Goal: Information Seeking & Learning: Check status

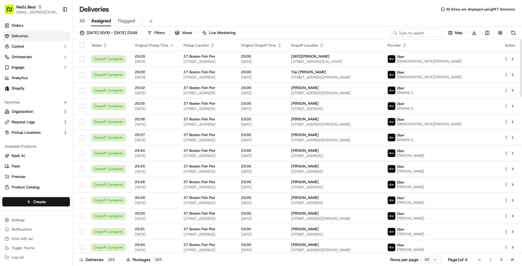
click at [182, 85] on td "37 Boston Fish Pier 37 Boston Fish Pier, Boston, MA 02210, US" at bounding box center [207, 90] width 57 height 16
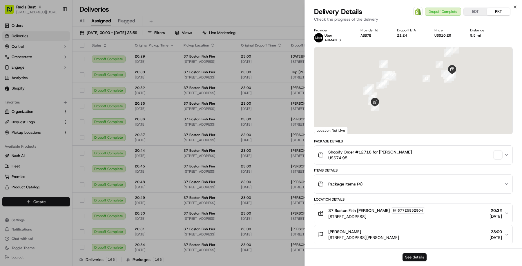
click at [405, 259] on button "See details" at bounding box center [415, 257] width 24 height 8
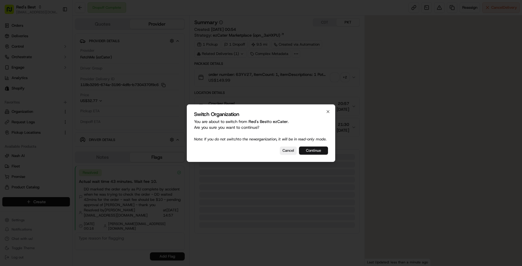
click at [313, 154] on button "Continue" at bounding box center [313, 150] width 29 height 8
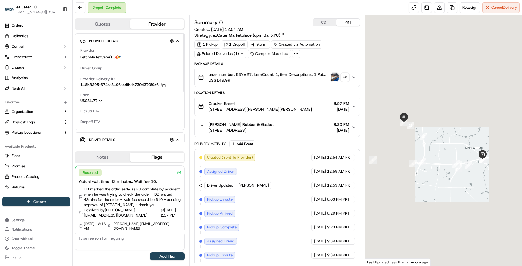
click at [107, 102] on button "US$31.77" at bounding box center [105, 100] width 51 height 5
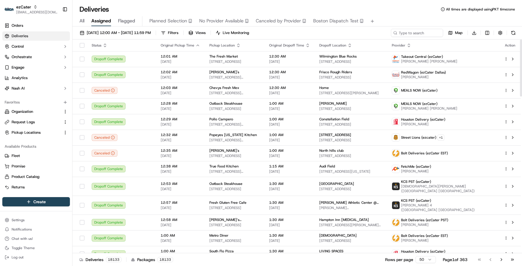
click at [404, 38] on div "09/01/2025 12:00 AM - 09/22/2025 11:59 PM Filters Views Live Monitoring Map Dow…" at bounding box center [298, 34] width 450 height 11
click at [404, 31] on input at bounding box center [409, 33] width 70 height 8
paste input "KH8MQW"
type input "KH8MQW"
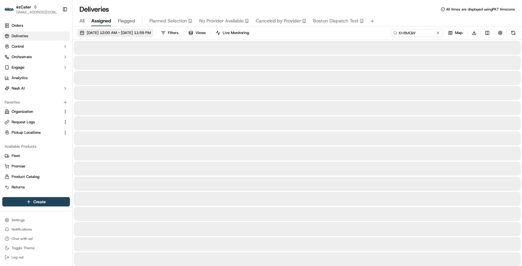
click at [151, 34] on span "09/01/2025 12:00 AM - 09/22/2025 11:59 PM" at bounding box center [119, 32] width 64 height 5
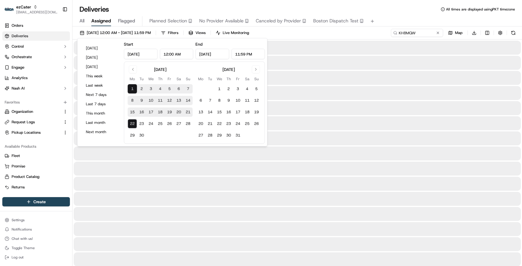
click at [414, 12] on div "Deliveries All times are displayed using PKT timezone" at bounding box center [298, 9] width 450 height 9
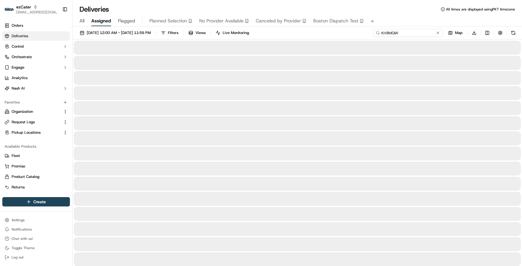
click at [407, 34] on input "KH8MQW" at bounding box center [409, 33] width 70 height 8
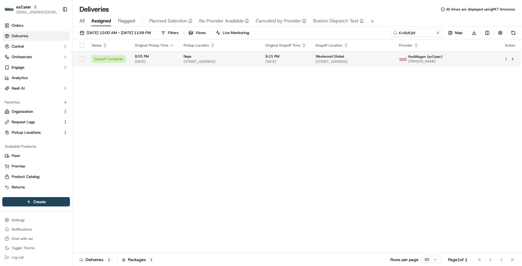
click at [269, 55] on td "9:15 PM 09/17/2025" at bounding box center [286, 59] width 50 height 16
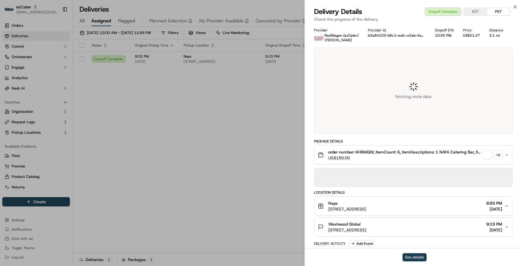
click at [413, 259] on button "See details" at bounding box center [415, 257] width 24 height 8
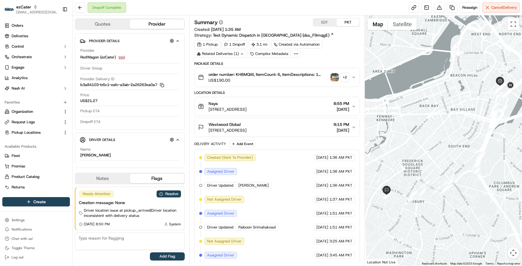
click at [264, 134] on button "Westwood Global 1 Centre St, Boston, MA 02119-1509, United States 9:15 PM 09/17…" at bounding box center [277, 127] width 165 height 19
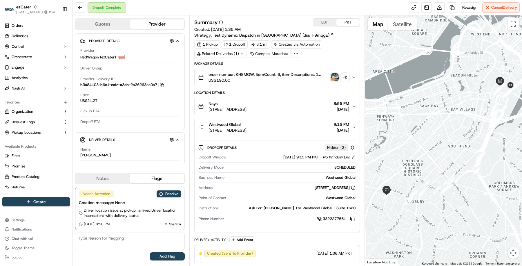
scroll to position [63, 0]
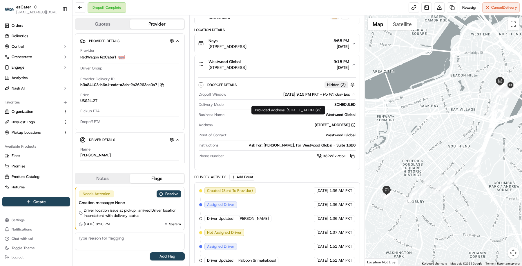
click at [287, 110] on div "Provided address: One Financial Center, Suite 1620, Boston, MA, 02111 Provided …" at bounding box center [289, 110] width 74 height 9
drag, startPoint x: 287, startPoint y: 111, endPoint x: 306, endPoint y: 116, distance: 19.0
click at [306, 114] on div "Provided address: One Financial Center, Suite 1620, Boston, MA, 02111 Provided …" at bounding box center [289, 110] width 74 height 9
copy div "One Financial Center, Suite 1620, Boston, MA, 02111"
click at [424, 7] on link at bounding box center [427, 7] width 10 height 10
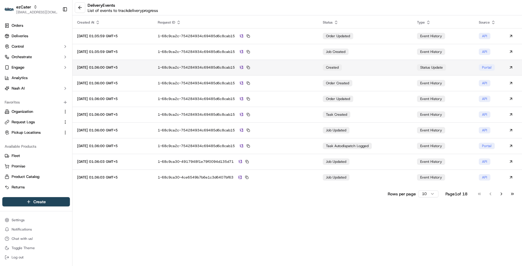
click at [306, 68] on div "1-68c9ca2c-754284934c69485d6c8cab15" at bounding box center [236, 67] width 156 height 5
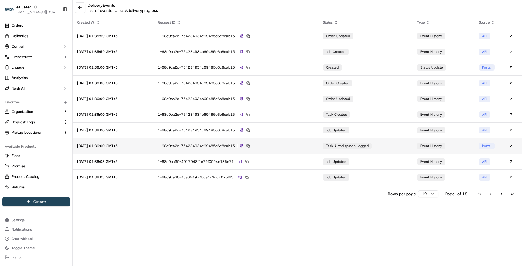
click at [313, 141] on td "1-68c9ca2c-754284934c69485d6c8cab15" at bounding box center [235, 146] width 165 height 16
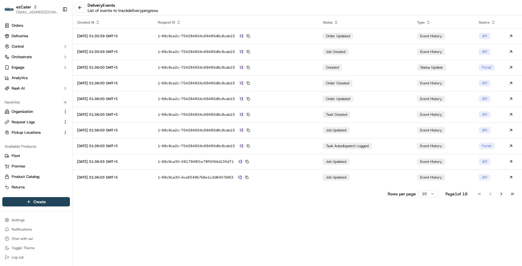
click at [425, 193] on html "ezCater masood@usenash.com Toggle Sidebar Orders Deliveries Control Orchestrate…" at bounding box center [261, 133] width 522 height 266
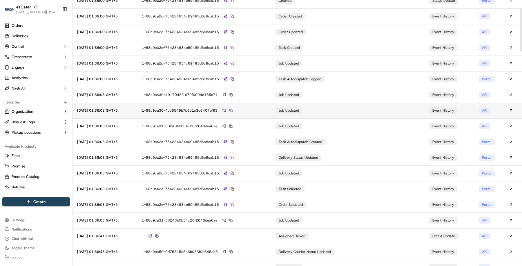
scroll to position [67, 0]
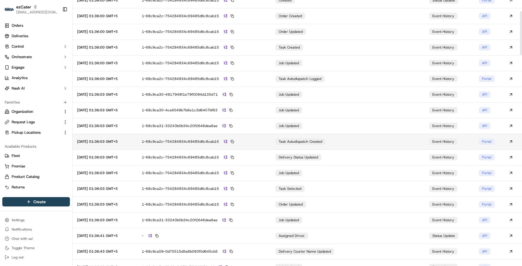
click at [262, 138] on td "1-68c9ca2c-754284934c69485d6c8cab15" at bounding box center [204, 141] width 134 height 16
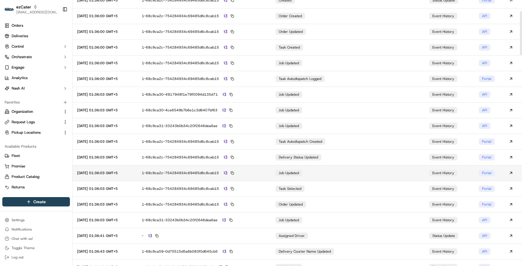
click at [263, 169] on td "1-68c9ca2c-754284934c69485d6c8cab15" at bounding box center [204, 173] width 134 height 16
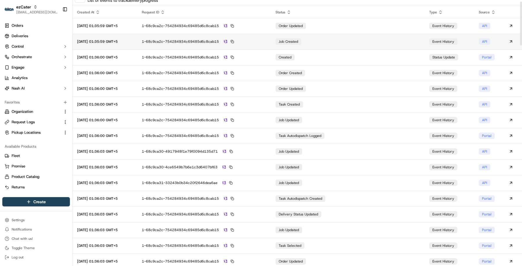
scroll to position [0, 0]
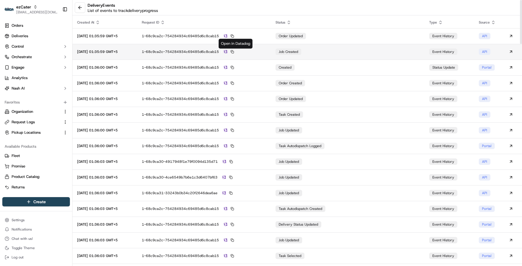
click at [227, 52] on img at bounding box center [225, 52] width 3 height 4
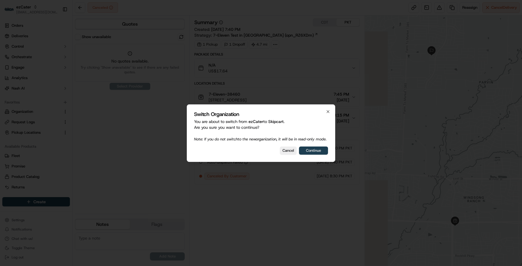
click at [322, 154] on button "Continue" at bounding box center [313, 150] width 29 height 8
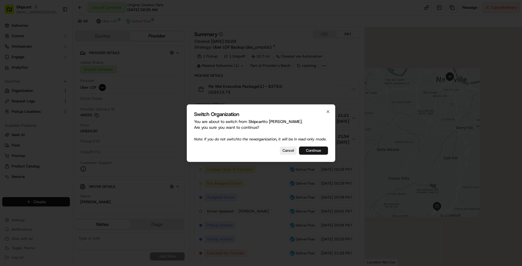
click at [303, 154] on button "Continue" at bounding box center [313, 150] width 29 height 8
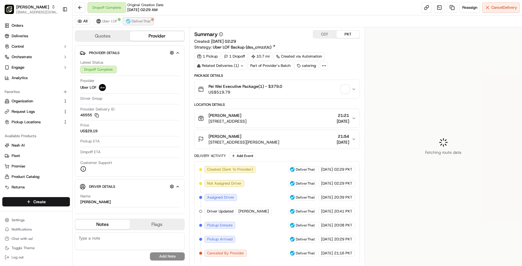
click at [147, 23] on span "DeliverThat" at bounding box center [141, 21] width 19 height 5
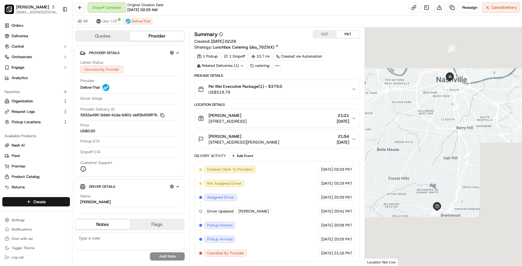
click at [247, 112] on div "[PERSON_NAME]" at bounding box center [228, 115] width 38 height 6
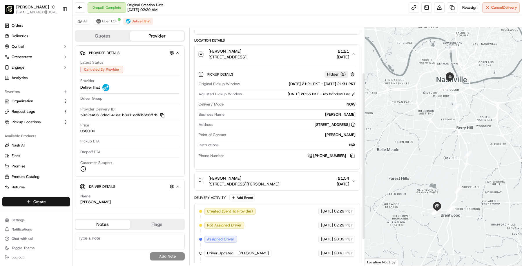
click at [288, 187] on button "Christina White 161 Rosa L Parks Blvd, Nashville, TN 37203, USA 21:54 18/09/2025" at bounding box center [277, 180] width 165 height 19
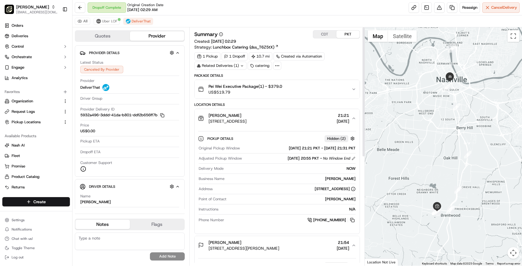
click at [324, 40] on div "Summary CDT PKT Created: 05/09/2025 02:29 Strategy: Lunchbox Catering (dss_T6Z5…" at bounding box center [277, 40] width 166 height 20
click at [327, 29] on div "Summary CDT PKT Created: 05/09/2025 02:29 Strategy: Lunchbox Catering (dss_T6Z5…" at bounding box center [277, 146] width 176 height 238
click at [327, 32] on button "CDT" at bounding box center [324, 34] width 23 height 8
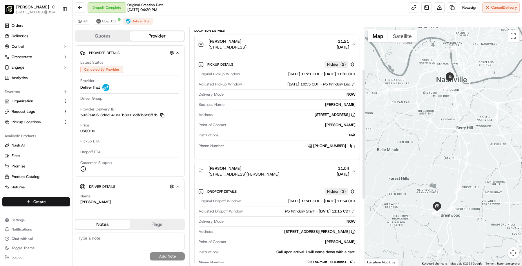
scroll to position [76, 0]
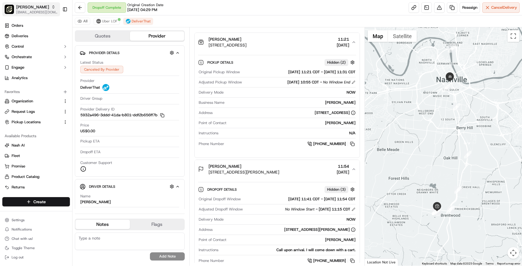
click at [36, 6] on span "Pei Wei - Brentwood" at bounding box center [32, 7] width 33 height 6
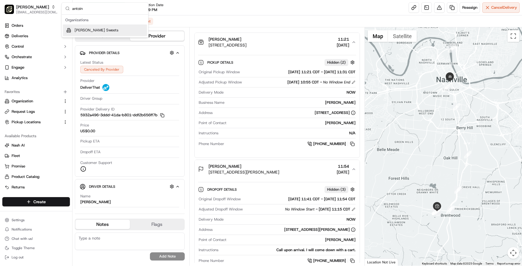
type input "antoin"
drag, startPoint x: 110, startPoint y: 28, endPoint x: 94, endPoint y: 35, distance: 17.5
click at [110, 28] on div "Antoinette’s Sweets" at bounding box center [105, 30] width 84 height 12
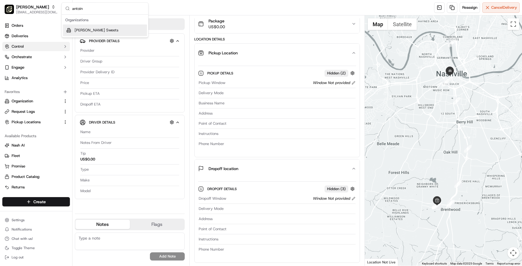
scroll to position [28, 0]
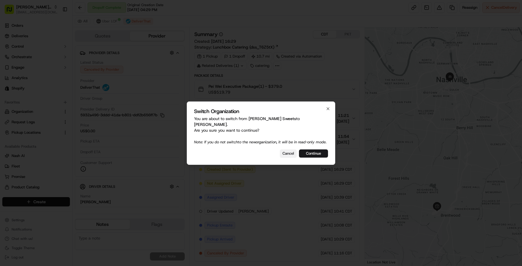
click at [285, 156] on button "Cancel" at bounding box center [288, 153] width 17 height 8
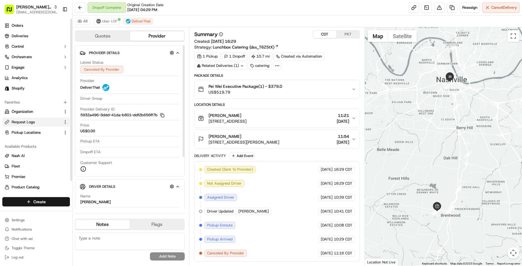
click at [36, 118] on button "Request Logs" at bounding box center [36, 121] width 68 height 9
click at [42, 127] on ul "Organization Request Logs Pickup Locations" at bounding box center [36, 122] width 68 height 30
click at [41, 129] on button "Pickup Locations" at bounding box center [36, 132] width 68 height 9
click at [23, 133] on span "Pickup Locations" at bounding box center [26, 132] width 29 height 5
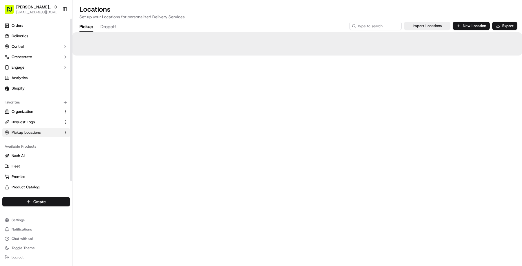
click at [23, 133] on span "Pickup Locations" at bounding box center [26, 132] width 29 height 5
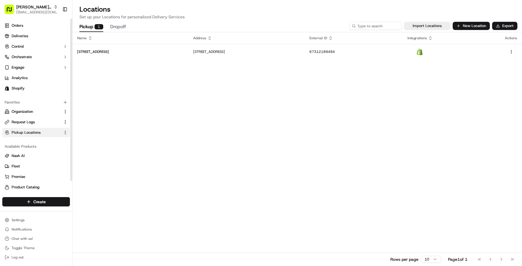
click at [23, 133] on span "Pickup Locations" at bounding box center [26, 132] width 29 height 5
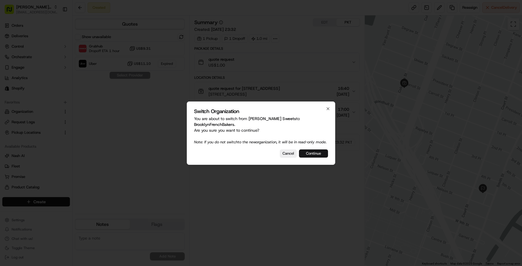
click at [310, 154] on button "Continue" at bounding box center [313, 153] width 29 height 8
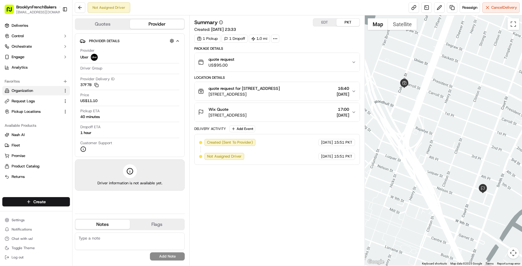
click at [31, 92] on span "Organization" at bounding box center [22, 90] width 21 height 5
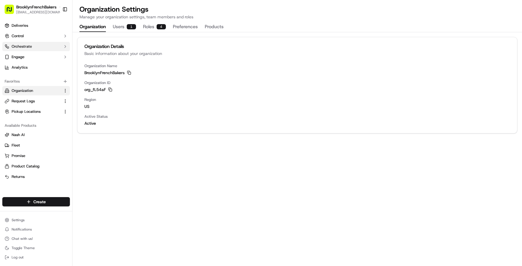
click at [37, 44] on button "Orchestrate" at bounding box center [36, 46] width 68 height 9
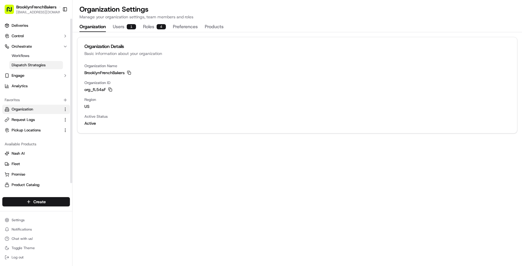
click at [37, 66] on span "Dispatch Strategies" at bounding box center [29, 64] width 34 height 5
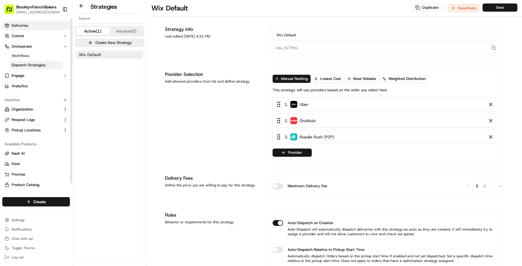
click at [28, 27] on span "Deliveries" at bounding box center [20, 25] width 17 height 5
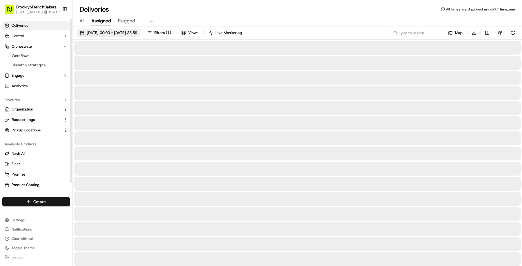
click at [104, 34] on span "[DATE] 00:00 - [DATE] 23:59" at bounding box center [112, 32] width 50 height 5
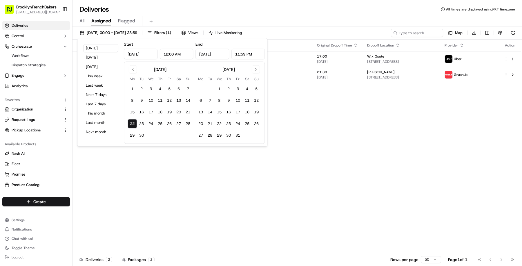
click at [301, 189] on div "Status Original Pickup Time Pickup Location Original Dropoff Time Dropoff Locat…" at bounding box center [297, 145] width 449 height 213
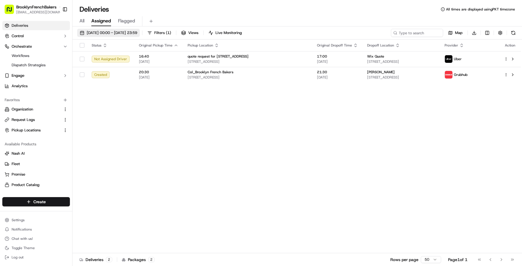
click at [140, 29] on button "[DATE] 00:00 - [DATE] 23:59" at bounding box center [108, 33] width 63 height 8
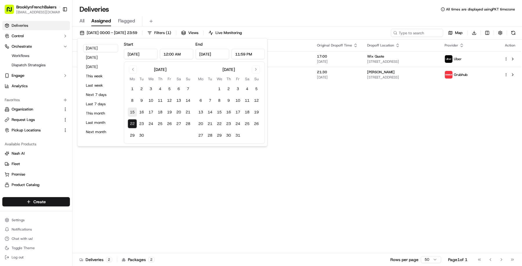
click at [134, 112] on button "15" at bounding box center [132, 111] width 9 height 9
type input "[DATE]"
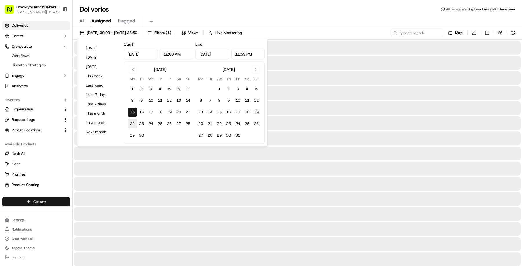
click at [134, 117] on tbody "1 2 3 4 5 6 7 8 9 10 11 12 13 14 15 16 17 18 19 20 21 22 23 24 25 26 27 28 29 30" at bounding box center [160, 111] width 65 height 58
click at [134, 125] on button "22" at bounding box center [132, 123] width 9 height 9
type input "[DATE]"
click at [336, 19] on div "All Assigned Flagged" at bounding box center [298, 21] width 450 height 10
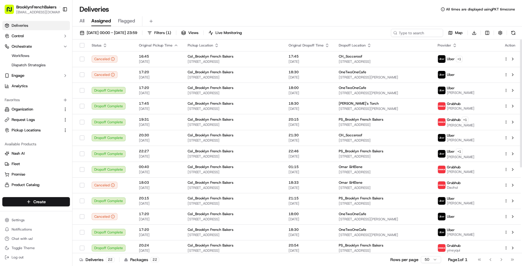
scroll to position [6, 0]
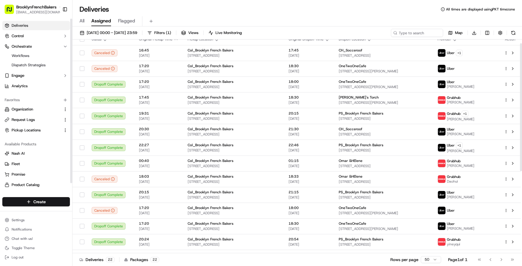
click at [13, 24] on span "Deliveries" at bounding box center [20, 25] width 17 height 5
click at [26, 7] on span "BrooklynFrenchBakers" at bounding box center [36, 7] width 40 height 6
type input "red's best"
click at [95, 27] on div "Red's Best" at bounding box center [105, 30] width 84 height 12
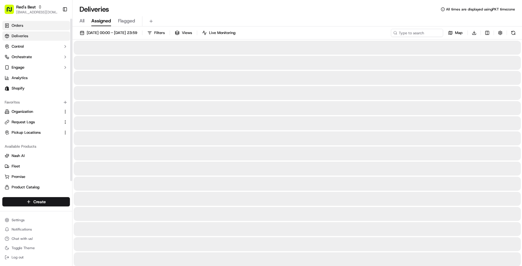
click at [39, 29] on link "Orders" at bounding box center [36, 25] width 68 height 9
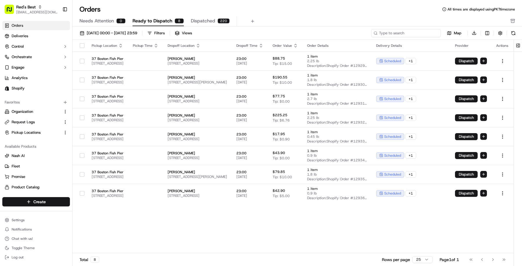
click at [420, 30] on input at bounding box center [406, 33] width 70 height 8
paste input "12851"
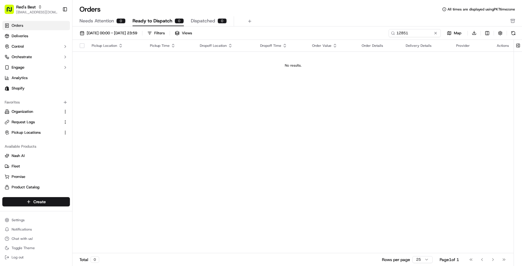
click at [146, 28] on div "[DATE] 00:00 - [DATE] 23:59 Filters Views 12851 Map Download Pickup Location Pi…" at bounding box center [298, 147] width 450 height 243
click at [501, 31] on button "button" at bounding box center [500, 33] width 8 height 8
click at [515, 57] on div "Timezone (undefined) undefined undefined Hide Quotes Only Orders Auto Refresh" at bounding box center [475, 53] width 94 height 30
click at [515, 56] on button "Hide Quotes Only Orders" at bounding box center [516, 55] width 5 height 5
click at [401, 137] on div "Pickup Location Pickup Time Dropoff Location Dropoff Time Order Value Order Det…" at bounding box center [293, 146] width 441 height 213
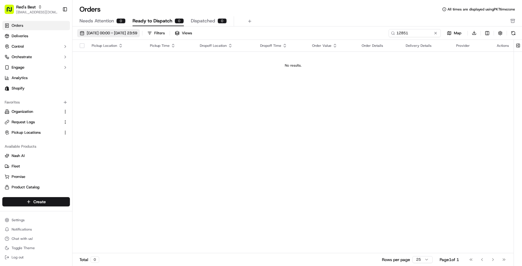
click at [133, 36] on button "[DATE] 00:00 - [DATE] 23:59" at bounding box center [108, 33] width 63 height 8
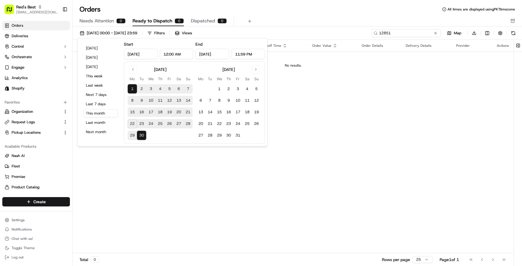
click at [405, 35] on input "12851" at bounding box center [406, 33] width 70 height 8
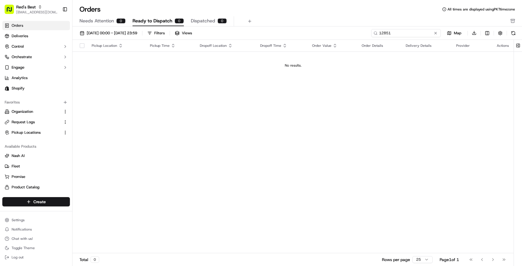
click at [405, 35] on input "12851" at bounding box center [406, 33] width 70 height 8
paste input "[STREET_ADDRESS][PERSON_NAME]"
drag, startPoint x: 388, startPoint y: 31, endPoint x: 435, endPoint y: 30, distance: 47.0
click at [435, 30] on div "[STREET_ADDRESS][PERSON_NAME]" at bounding box center [406, 33] width 70 height 8
type input "115"
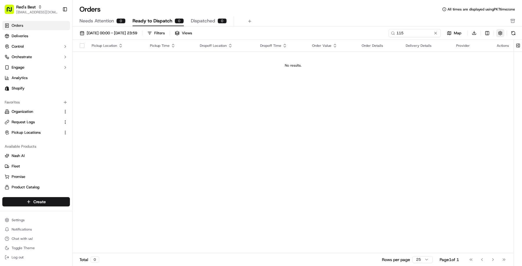
click at [499, 32] on button "button" at bounding box center [500, 33] width 8 height 8
click at [499, 31] on button "button" at bounding box center [500, 33] width 8 height 8
click at [137, 32] on span "[DATE] 00:00 - [DATE] 23:59" at bounding box center [112, 32] width 50 height 5
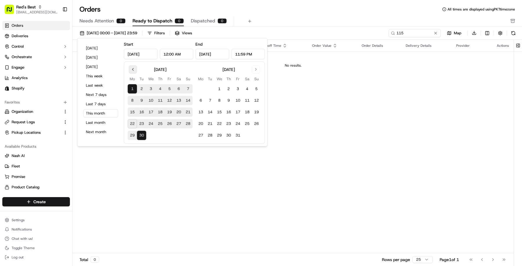
click at [131, 68] on button "Go to previous month" at bounding box center [133, 69] width 8 height 8
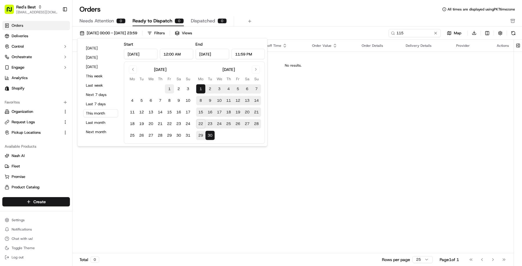
click at [170, 84] on button "1" at bounding box center [169, 88] width 9 height 9
type input "[DATE]"
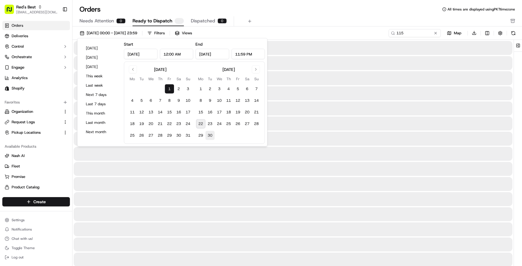
click at [207, 136] on button "30" at bounding box center [209, 135] width 9 height 9
type input "[DATE]"
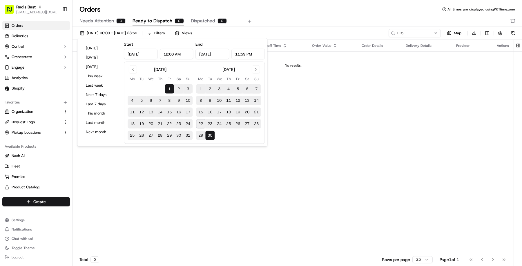
click at [273, 18] on div "Needs Attention 0 Ready to Dispatch 0 Dispatched 0" at bounding box center [294, 21] width 428 height 10
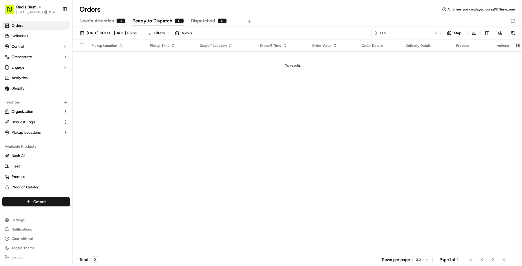
click at [407, 32] on input "115" at bounding box center [406, 33] width 70 height 8
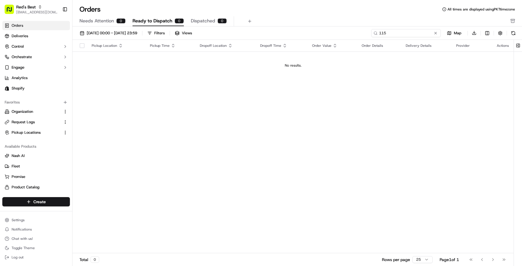
paste input "[PERSON_NAME]"
type input "[PERSON_NAME]"
click at [212, 18] on span "Dispatched" at bounding box center [203, 20] width 24 height 7
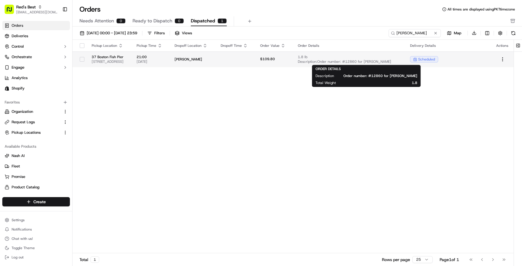
click at [355, 60] on span "Description: Order number: #12860 for [PERSON_NAME]" at bounding box center [349, 61] width 103 height 5
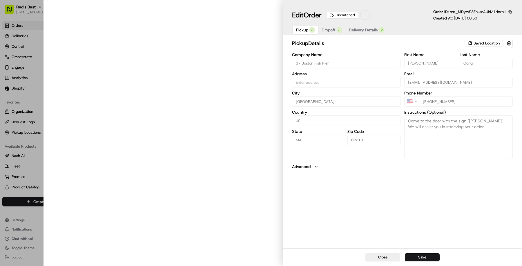
type input "[STREET_ADDRESS]"
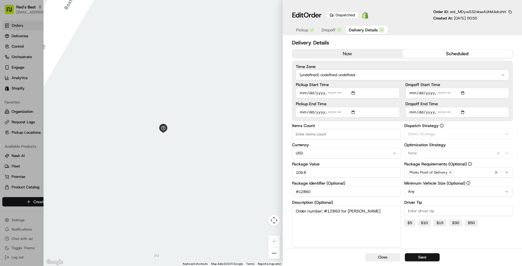
click at [360, 27] on span "Delivery Details" at bounding box center [363, 30] width 29 height 6
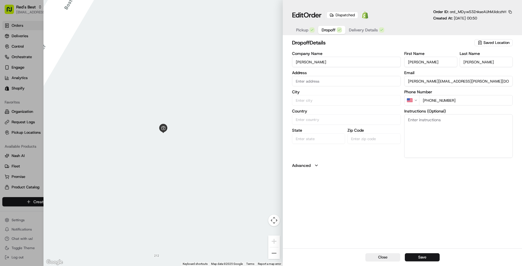
click at [326, 28] on span "Dropoff" at bounding box center [329, 30] width 14 height 6
click at [350, 28] on span "Delivery Details" at bounding box center [363, 30] width 29 height 6
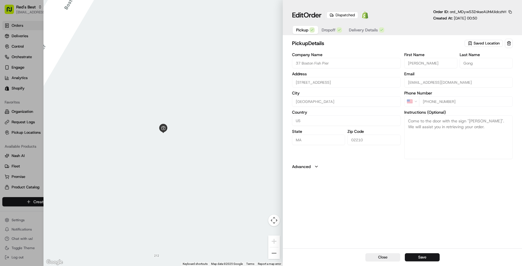
click at [305, 28] on span "Pickup" at bounding box center [302, 30] width 12 height 6
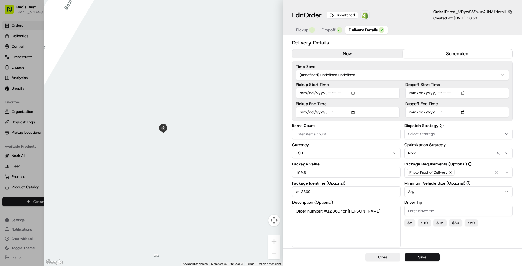
click at [365, 29] on span "Delivery Details" at bounding box center [363, 30] width 29 height 6
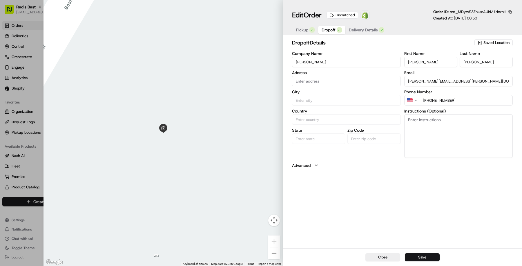
click at [328, 28] on span "Dropoff" at bounding box center [329, 30] width 14 height 6
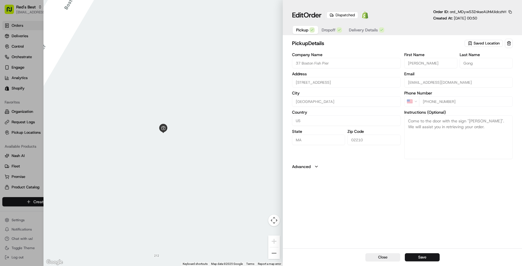
click at [309, 28] on button "Pickup" at bounding box center [306, 30] width 26 height 8
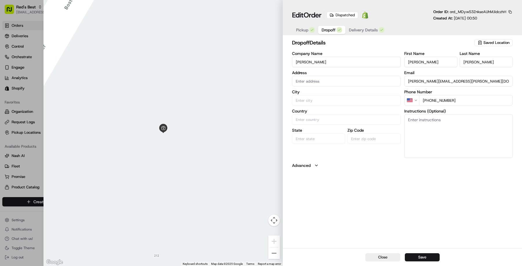
click at [330, 27] on span "Dropoff" at bounding box center [329, 30] width 14 height 6
click at [353, 27] on span "Delivery Details" at bounding box center [363, 30] width 29 height 6
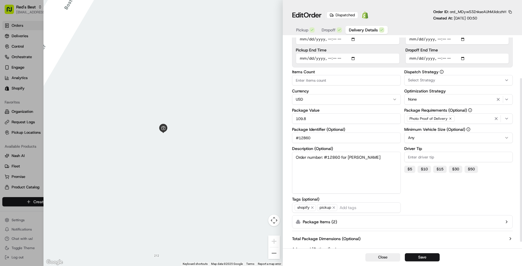
scroll to position [60, 0]
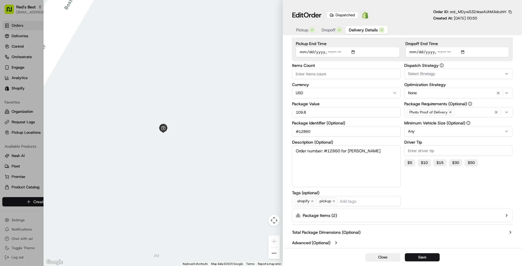
type input "1"
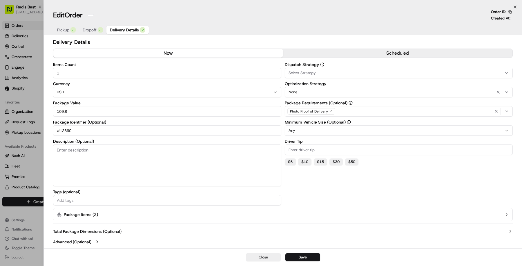
click at [42, 115] on div at bounding box center [261, 133] width 522 height 266
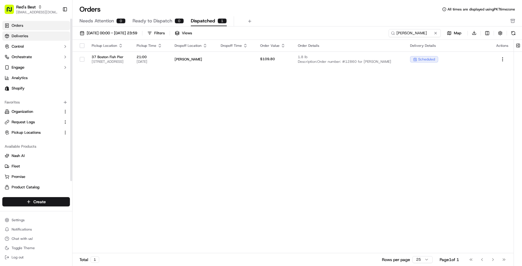
click at [17, 38] on span "Deliveries" at bounding box center [20, 35] width 17 height 5
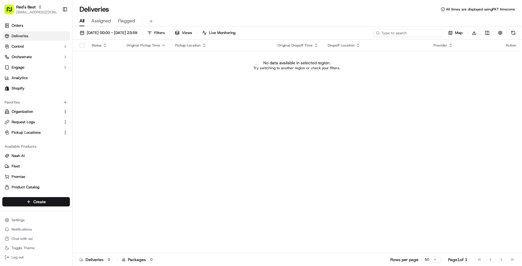
click at [412, 36] on input at bounding box center [409, 33] width 70 height 8
paste input "12862"
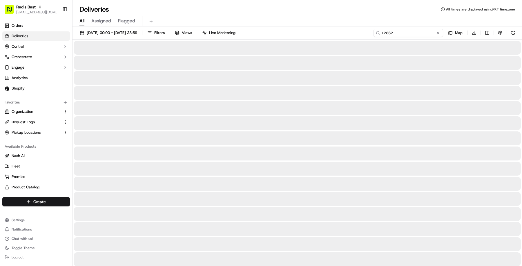
type input "12862"
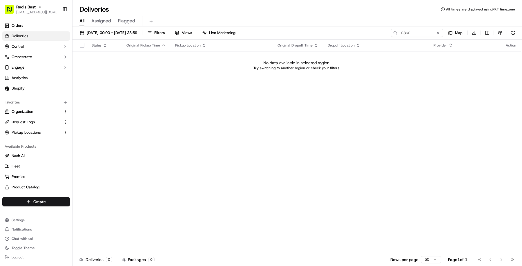
click at [142, 42] on th "Original Pickup Time" at bounding box center [146, 45] width 49 height 12
click at [140, 35] on button "[DATE] 00:00 - [DATE] 23:59" at bounding box center [108, 33] width 63 height 8
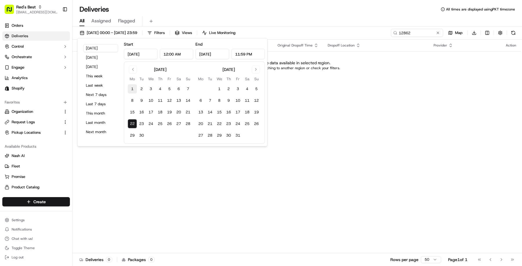
click at [133, 85] on button "1" at bounding box center [132, 88] width 9 height 9
type input "[DATE]"
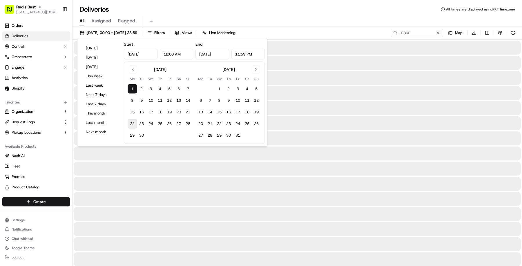
click at [132, 119] on button "22" at bounding box center [132, 123] width 9 height 9
type input "[DATE]"
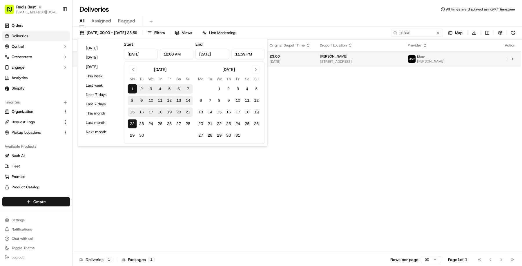
click at [377, 59] on div "[PERSON_NAME] [STREET_ADDRESS][PERSON_NAME]" at bounding box center [359, 59] width 79 height 10
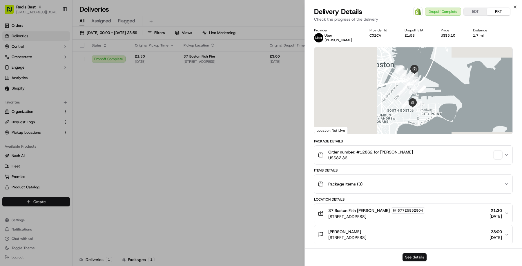
click at [410, 257] on button "See details" at bounding box center [415, 257] width 24 height 8
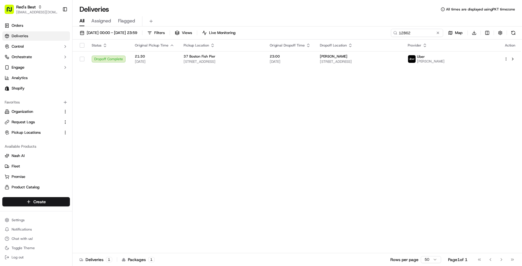
click at [135, 39] on div "[DATE] 00:00 - [DATE] 23:59 Filters Views Live Monitoring 12862 Map Download" at bounding box center [298, 34] width 450 height 11
click at [133, 37] on button "[DATE] 00:00 - [DATE] 23:59" at bounding box center [108, 33] width 63 height 8
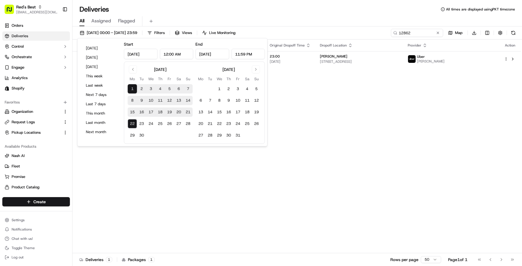
click at [276, 126] on div "Status Original Pickup Time Pickup Location Original Dropoff Time Dropoff Locat…" at bounding box center [297, 145] width 449 height 213
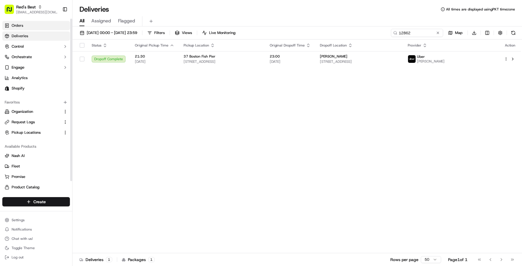
click at [28, 28] on link "Orders" at bounding box center [36, 25] width 68 height 9
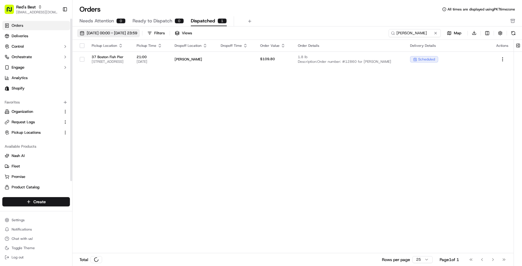
click at [128, 31] on span "[DATE] 00:00 - [DATE] 23:59" at bounding box center [112, 32] width 50 height 5
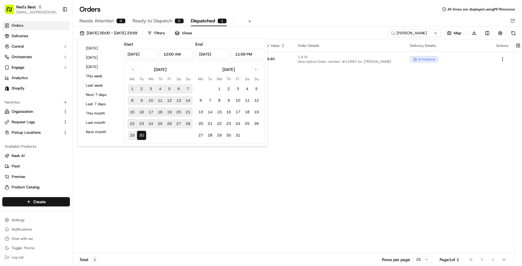
click at [131, 86] on button "1" at bounding box center [132, 88] width 9 height 9
type input "[DATE]"
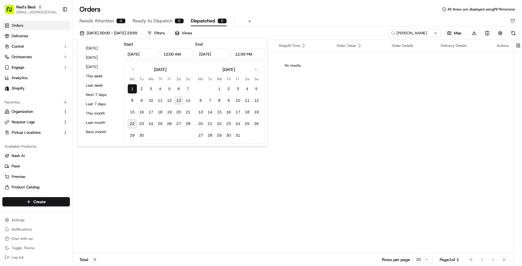
click at [177, 99] on button "13" at bounding box center [178, 100] width 9 height 9
type input "[DATE]"
click at [260, 19] on div "Needs Attention 0 Ready to Dispatch 0 Dispatched 0" at bounding box center [294, 21] width 428 height 10
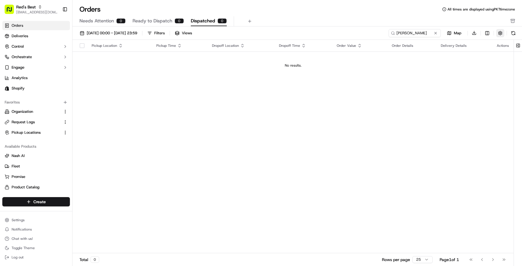
click at [503, 30] on button "button" at bounding box center [500, 33] width 8 height 8
click at [410, 26] on div "Needs Attention 0 Ready to Dispatch 0 Dispatched 0" at bounding box center [294, 21] width 428 height 10
click at [410, 31] on input "Glenn" at bounding box center [406, 33] width 70 height 8
type input "G"
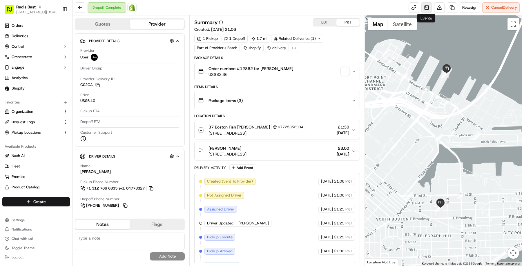
click at [426, 10] on link at bounding box center [427, 7] width 10 height 10
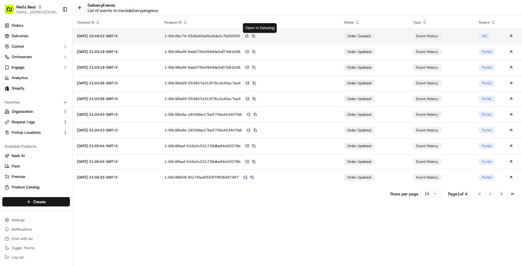
click at [257, 35] on div "1-68c5bc74-55d2a63a0b16de3c7b335f25" at bounding box center [250, 35] width 170 height 5
click at [262, 36] on div "1-68c5bc74-55d2a63a0b16de3c7b335f25" at bounding box center [250, 35] width 170 height 5
click at [249, 35] on img at bounding box center [246, 36] width 3 height 4
click at [76, 9] on button at bounding box center [80, 7] width 10 height 10
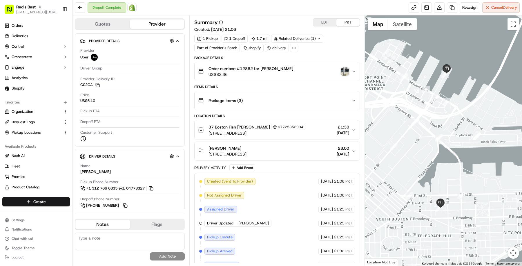
click at [318, 35] on div "Related Deliveries (1)" at bounding box center [297, 39] width 52 height 8
click at [309, 50] on span "ord_HgmYbQjNQamWDmNZUBkL3v" at bounding box center [303, 51] width 64 height 5
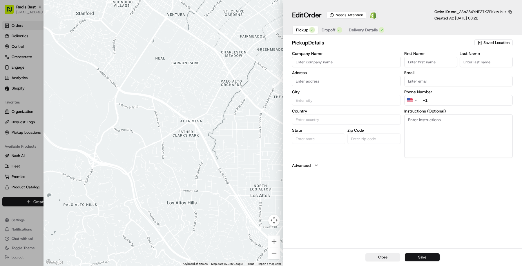
click at [363, 37] on div "Edit Order Needs Attention Open Order in Shopify Order ID: ord_2Sb284YNF2TK2FKx…" at bounding box center [402, 18] width 239 height 37
click at [364, 26] on button "Delivery Details" at bounding box center [367, 30] width 42 height 8
click at [337, 27] on button "Dropoff" at bounding box center [331, 30] width 27 height 8
click at [359, 24] on div "Pickup Dropoff Delivery Details" at bounding box center [340, 29] width 96 height 11
click at [359, 30] on span "Delivery Details" at bounding box center [363, 30] width 29 height 6
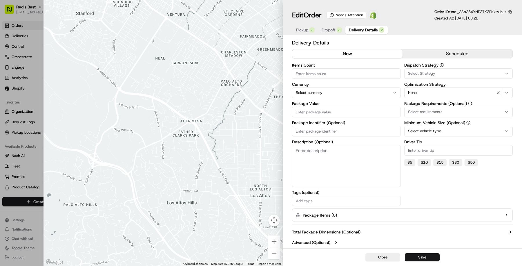
click at [425, 209] on button "Package Items ( 0 )" at bounding box center [402, 214] width 221 height 13
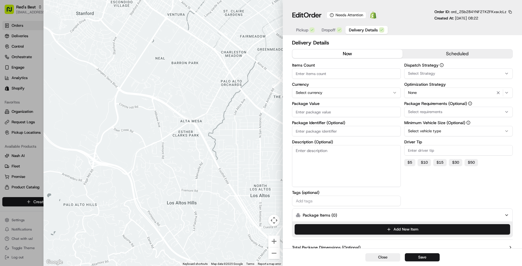
click at [335, 32] on span "Dropoff" at bounding box center [329, 30] width 14 height 6
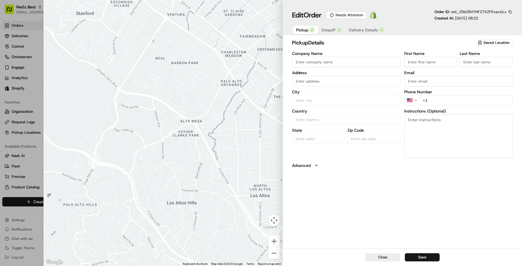
click at [301, 28] on span "Pickup" at bounding box center [302, 30] width 12 height 6
click at [337, 30] on div "button" at bounding box center [339, 29] width 5 height 5
click at [362, 30] on span "Delivery Details" at bounding box center [363, 30] width 29 height 6
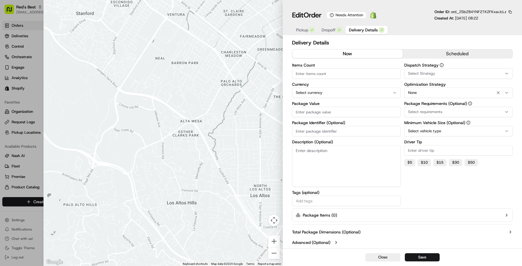
click at [334, 13] on icon at bounding box center [332, 15] width 4 height 4
click at [334, 15] on icon at bounding box center [332, 15] width 4 height 4
